Goal: Navigation & Orientation: Understand site structure

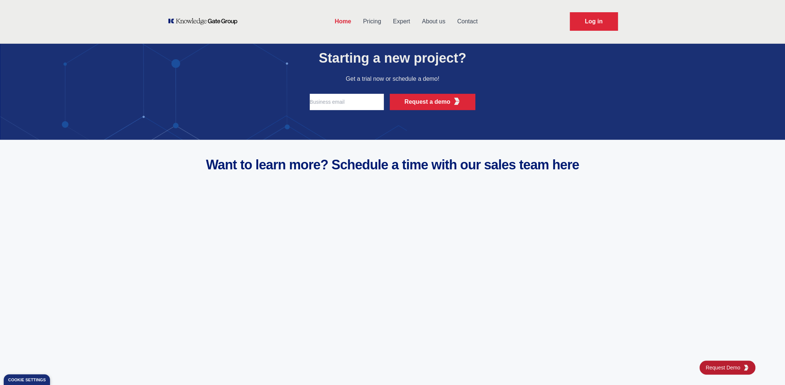
scroll to position [2882, 0]
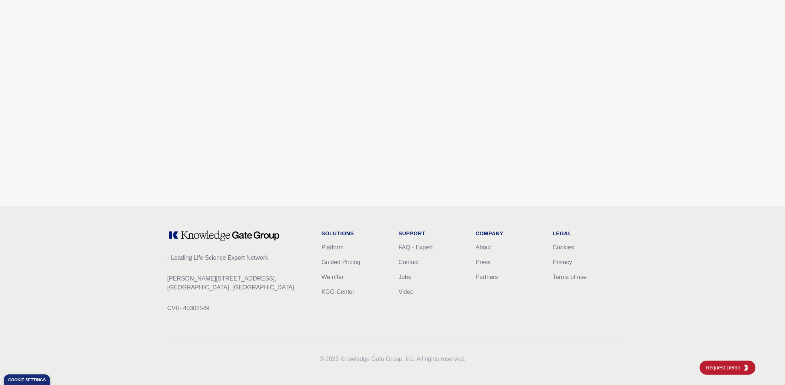
scroll to position [2882, 0]
click at [333, 291] on link "KGG-Center" at bounding box center [338, 291] width 33 height 6
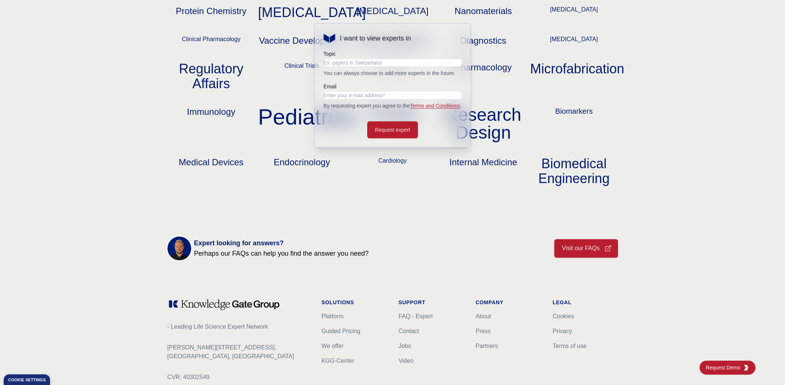
scroll to position [823, 0]
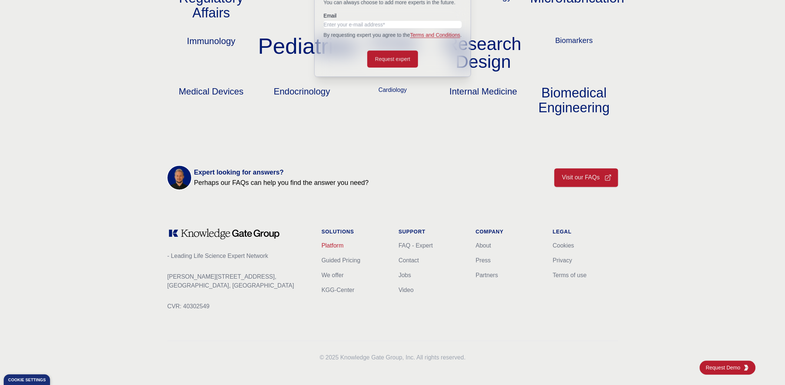
click at [338, 246] on link "Platform" at bounding box center [333, 245] width 22 height 6
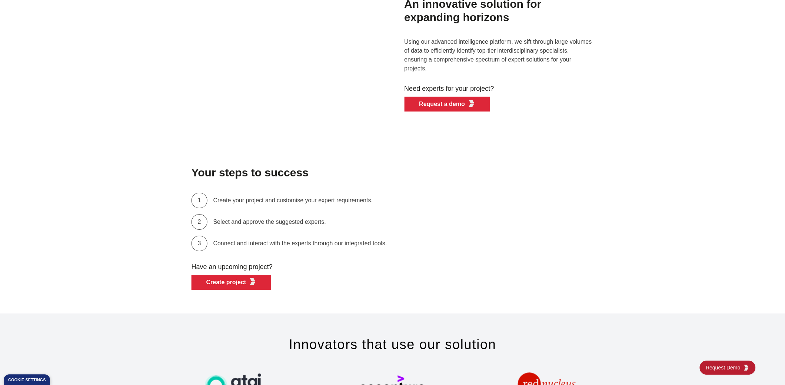
scroll to position [2882, 0]
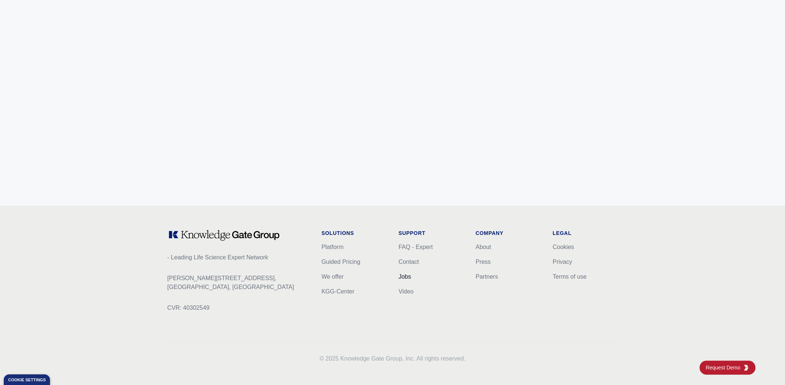
click at [401, 273] on link "Jobs" at bounding box center [405, 276] width 13 height 6
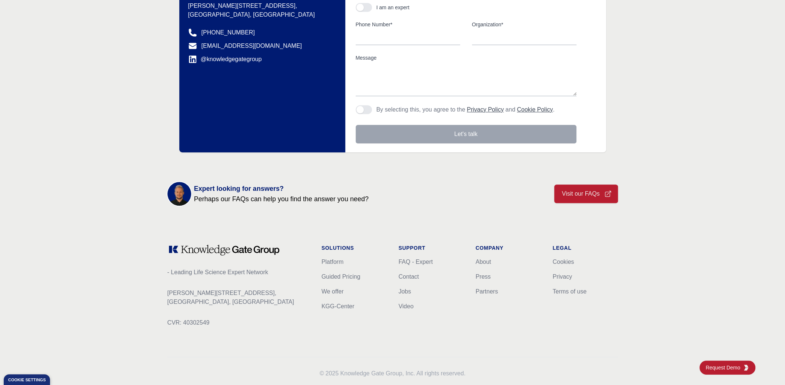
scroll to position [181, 0]
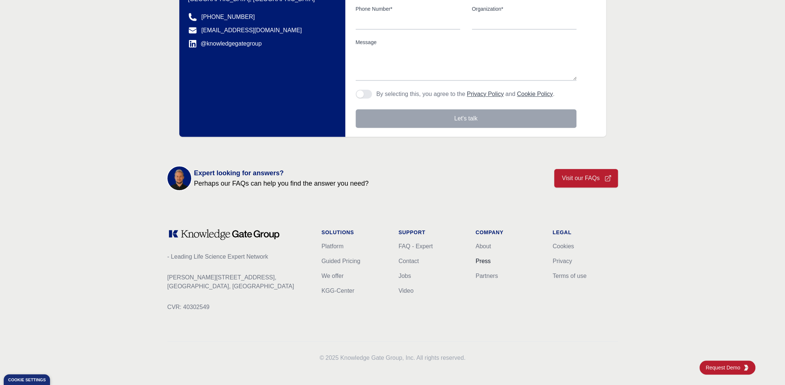
click at [482, 262] on link "Press" at bounding box center [483, 261] width 15 height 6
click at [486, 278] on link "Partners" at bounding box center [487, 276] width 22 height 6
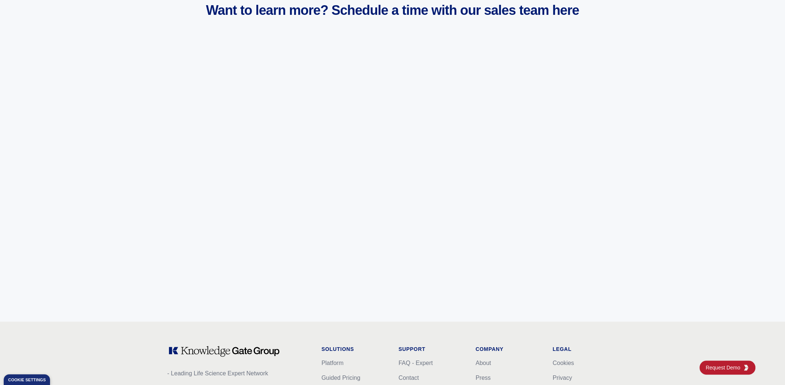
scroll to position [2882, 0]
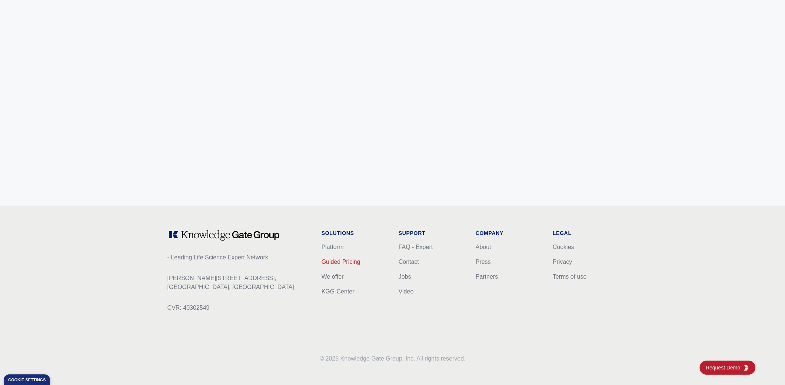
click at [348, 259] on link "Guided Pricing" at bounding box center [341, 262] width 39 height 6
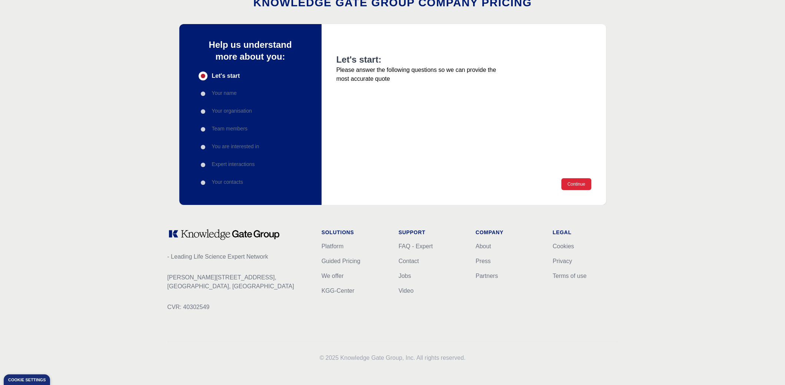
scroll to position [53, 0]
click at [481, 246] on link "About" at bounding box center [484, 245] width 16 height 6
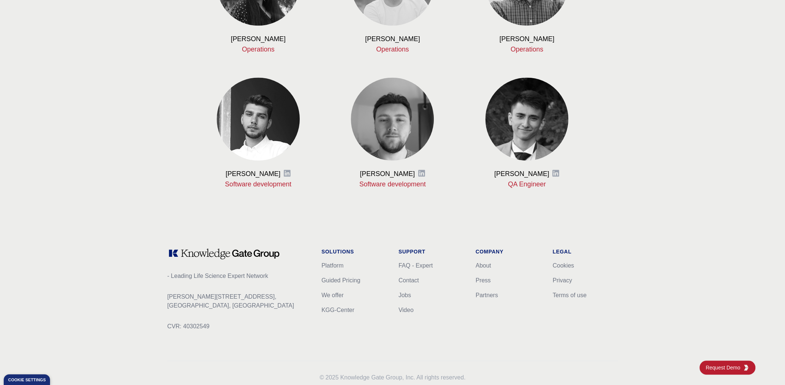
scroll to position [858, 0]
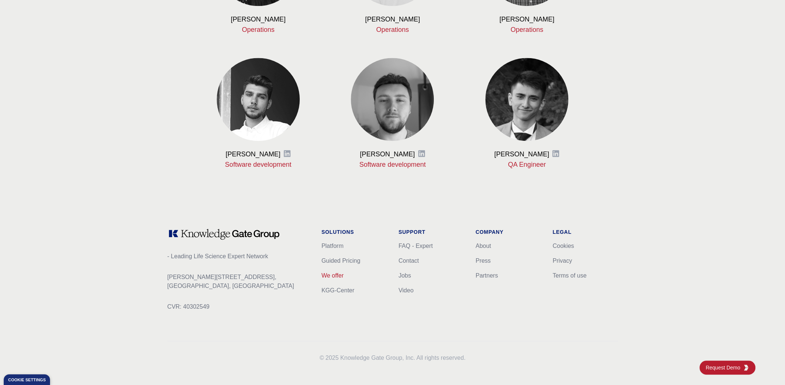
click at [328, 275] on link "We offer" at bounding box center [333, 275] width 22 height 6
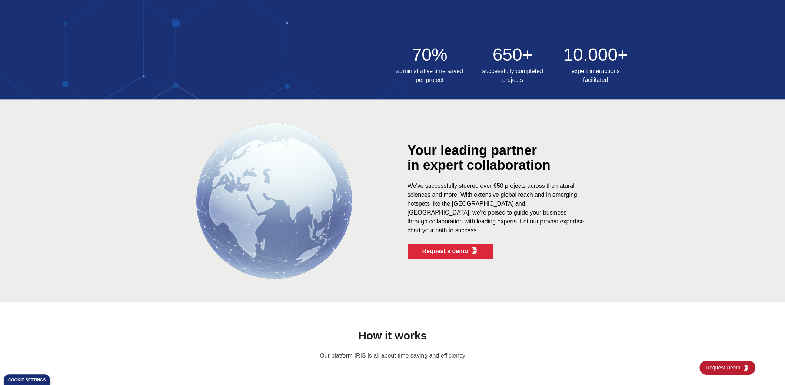
scroll to position [549, 0]
